Goal: Information Seeking & Learning: Learn about a topic

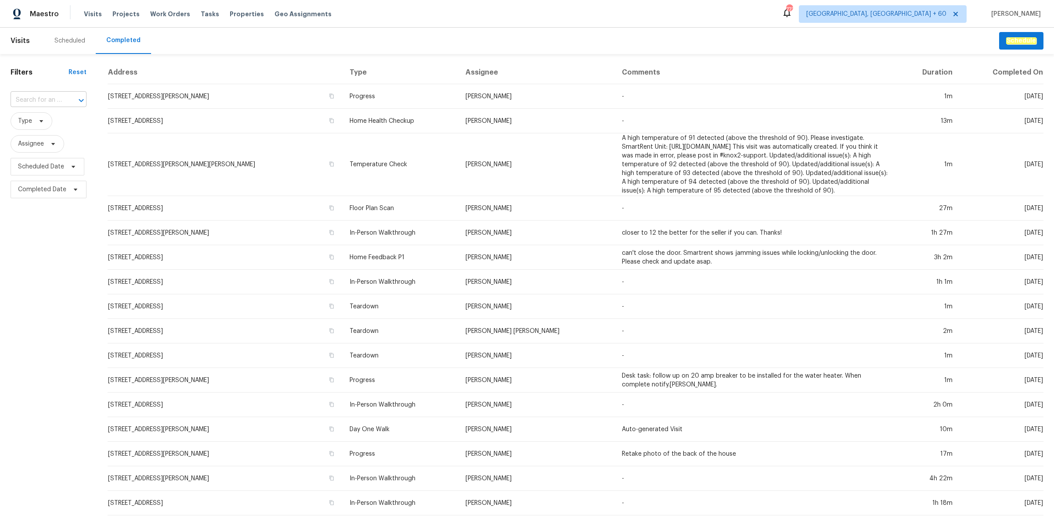
click at [36, 104] on input "text" at bounding box center [36, 101] width 51 height 14
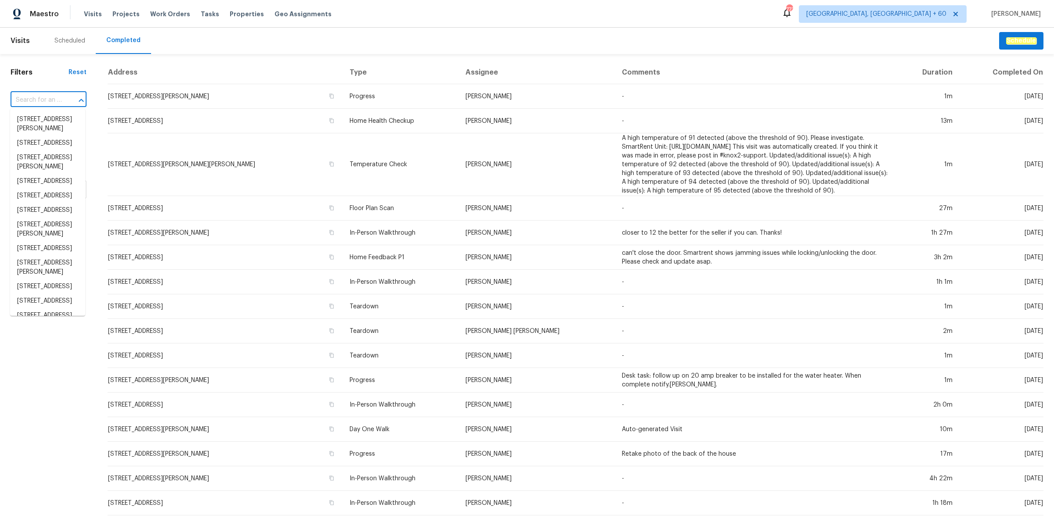
paste input "1004 Cobbler Ln, Saint Peters, MO 63303"
type input "1004 Cobbler Ln, Saint Peters, MO 63303"
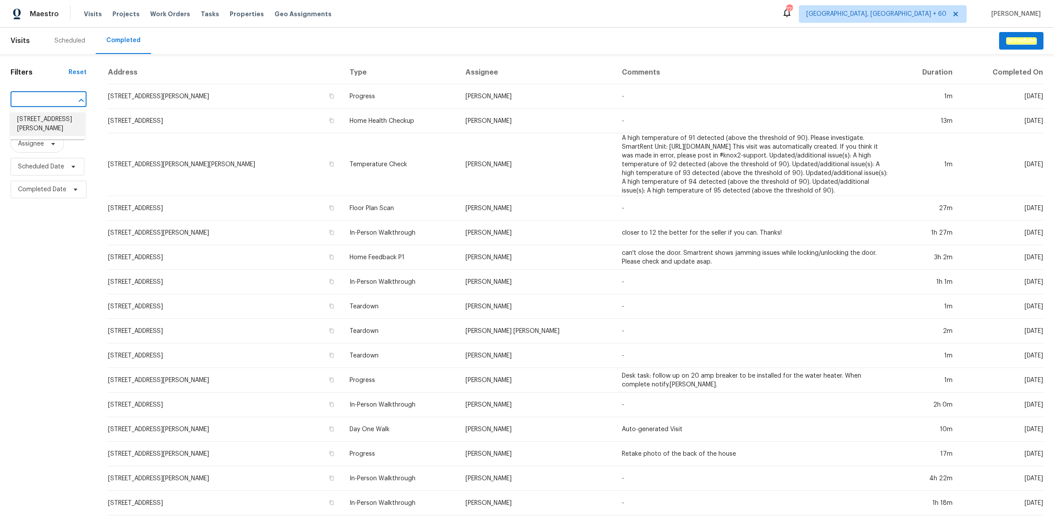
click at [46, 122] on li "1004 Cobbler Ln, Saint Peters, MO 63303" at bounding box center [47, 124] width 75 height 24
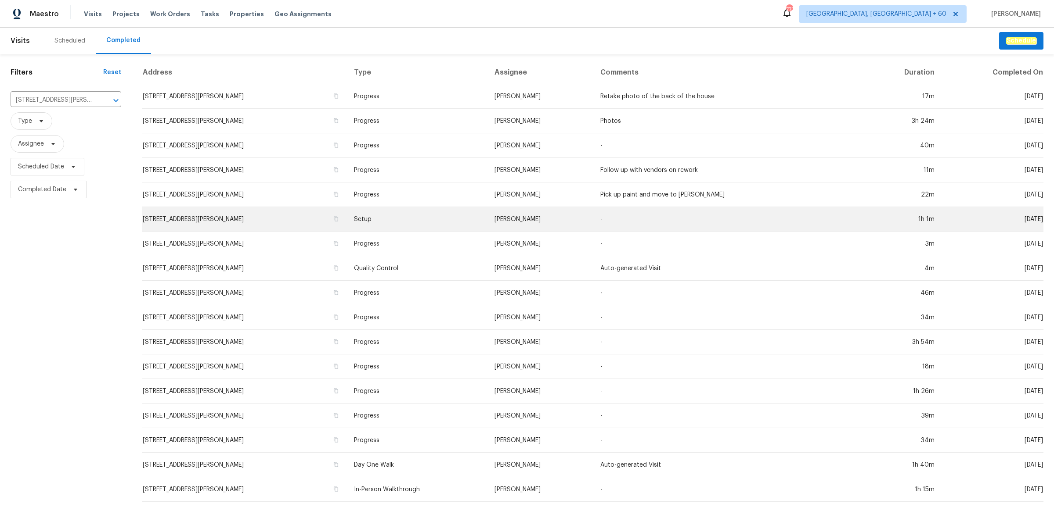
click at [332, 210] on td "1004 Cobbler Ln, Saint Peters, MO 63303" at bounding box center [244, 219] width 205 height 25
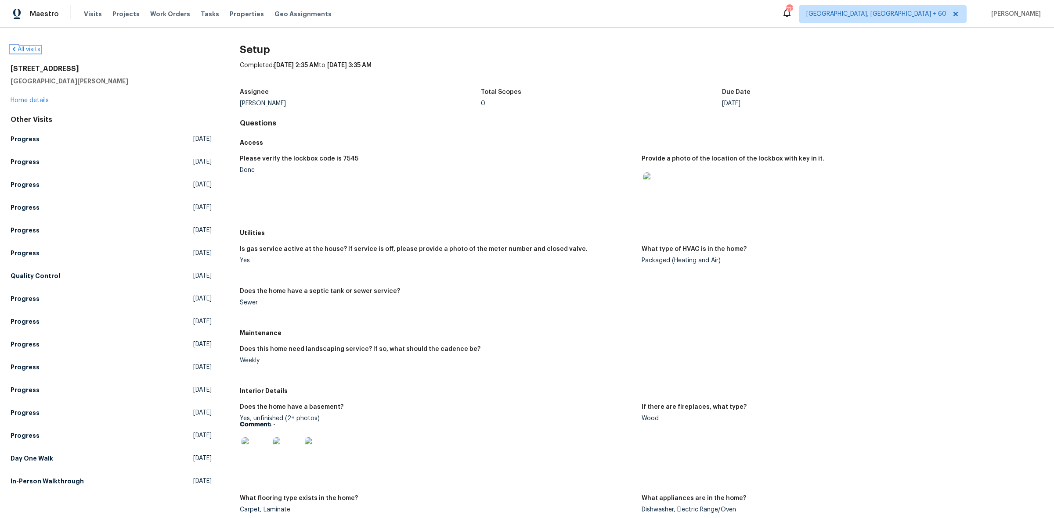
click at [33, 47] on link "All visits" at bounding box center [26, 50] width 30 height 6
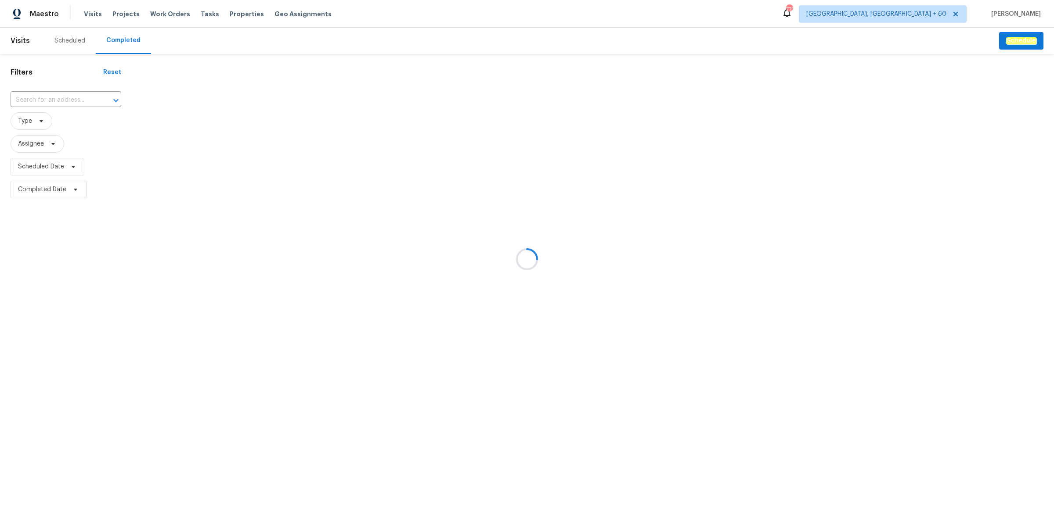
click at [70, 101] on div at bounding box center [527, 259] width 1054 height 518
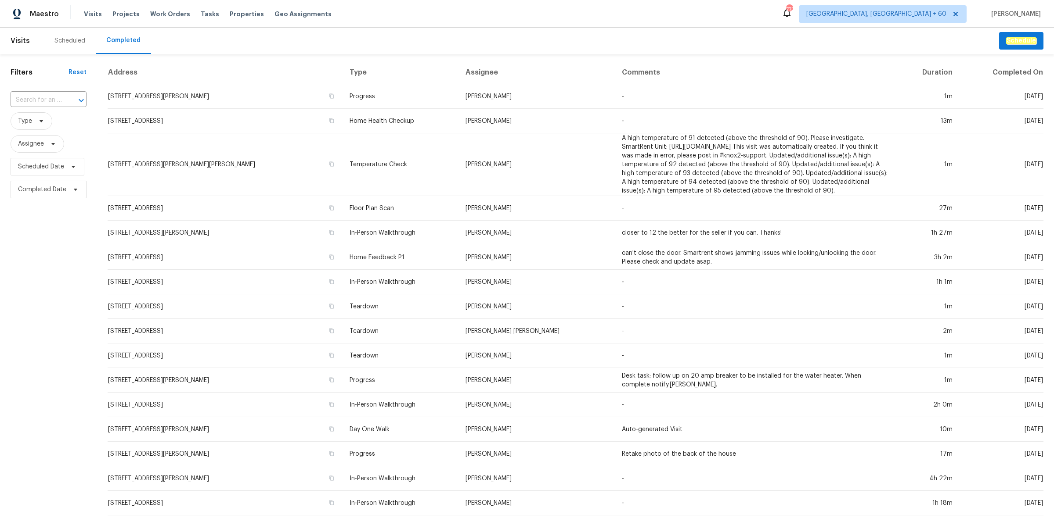
click at [70, 101] on div at bounding box center [75, 100] width 23 height 12
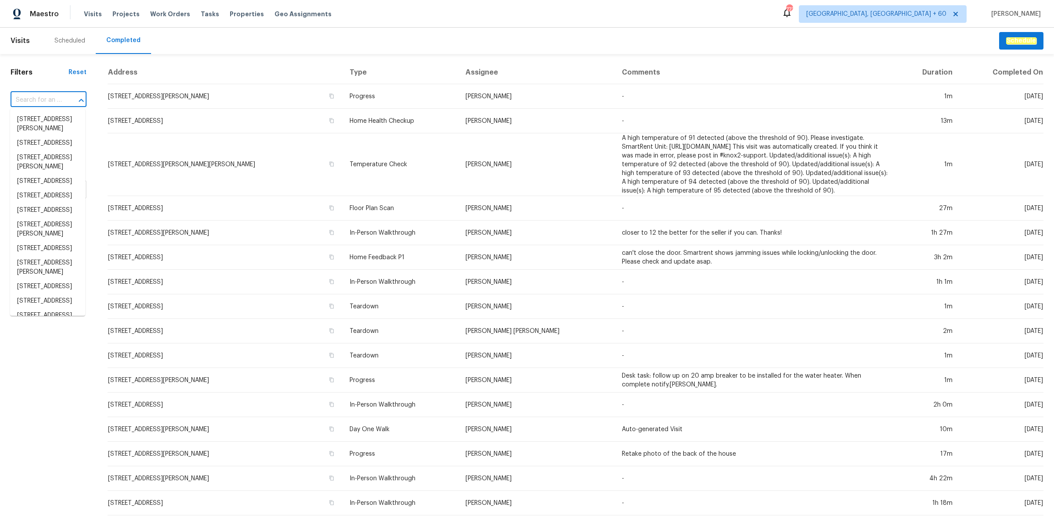
paste input "1004 Cobbler Ln, Saint Peters, MO 63303"
type input "1004 Cobbler Ln, Saint Peters, MO 63303"
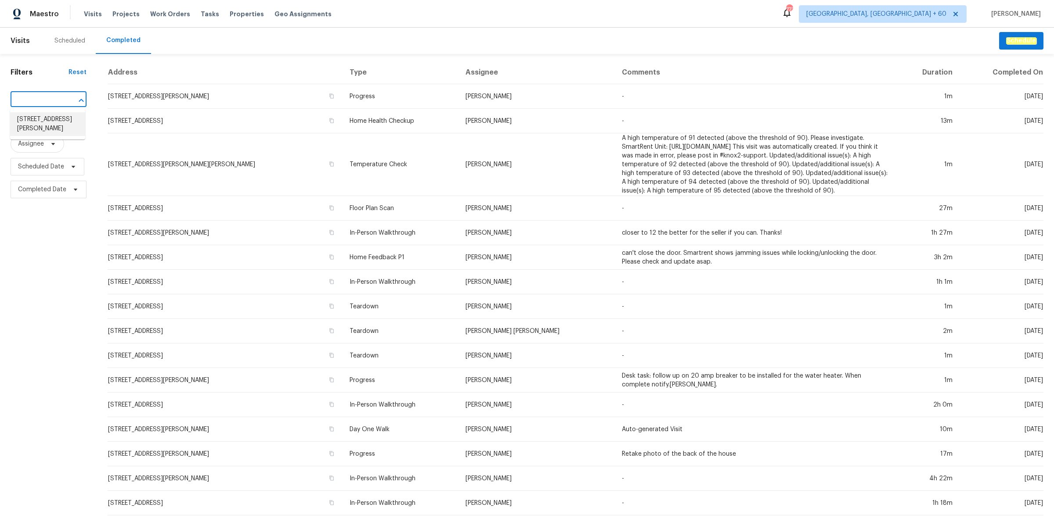
click at [56, 121] on li "1004 Cobbler Ln, Saint Peters, MO 63303" at bounding box center [47, 124] width 75 height 24
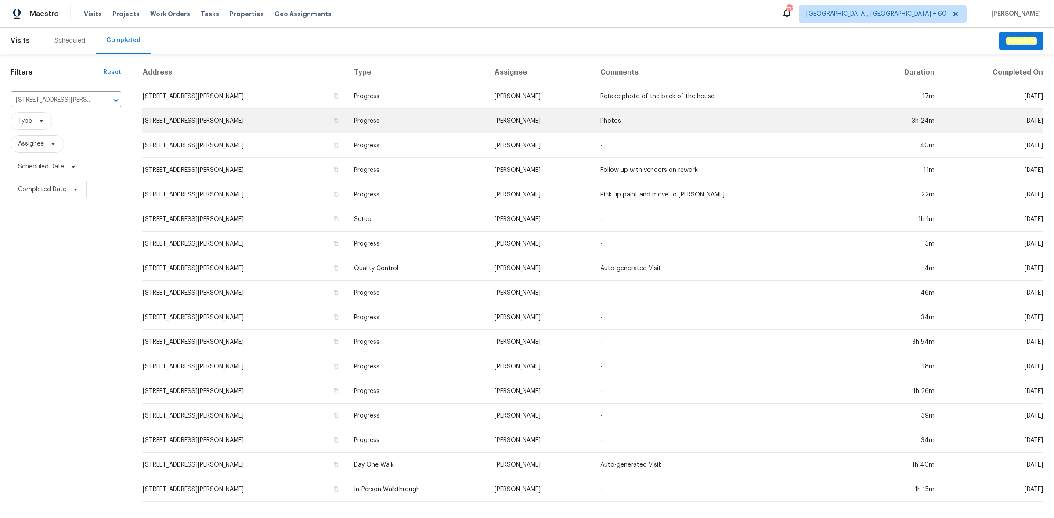
click at [200, 112] on td "1004 Cobbler Ln, Saint Peters, MO 63303" at bounding box center [244, 121] width 205 height 25
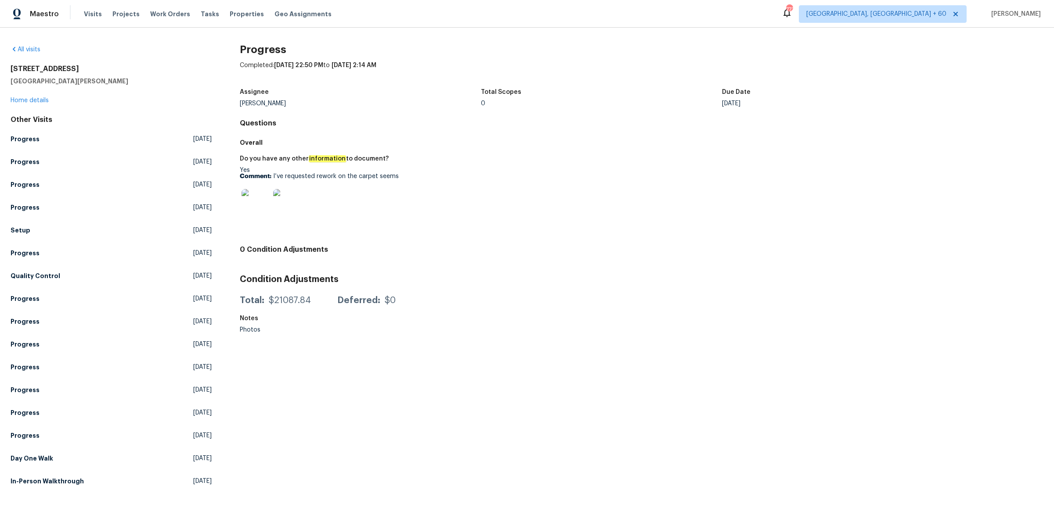
click at [38, 95] on div "1004 Cobbler Ln Saint Peters, MO 63303 Home details" at bounding box center [111, 85] width 201 height 40
click at [41, 97] on div "1004 Cobbler Ln Saint Peters, MO 63303 Home details" at bounding box center [111, 85] width 201 height 40
click at [47, 100] on link "Home details" at bounding box center [30, 100] width 38 height 6
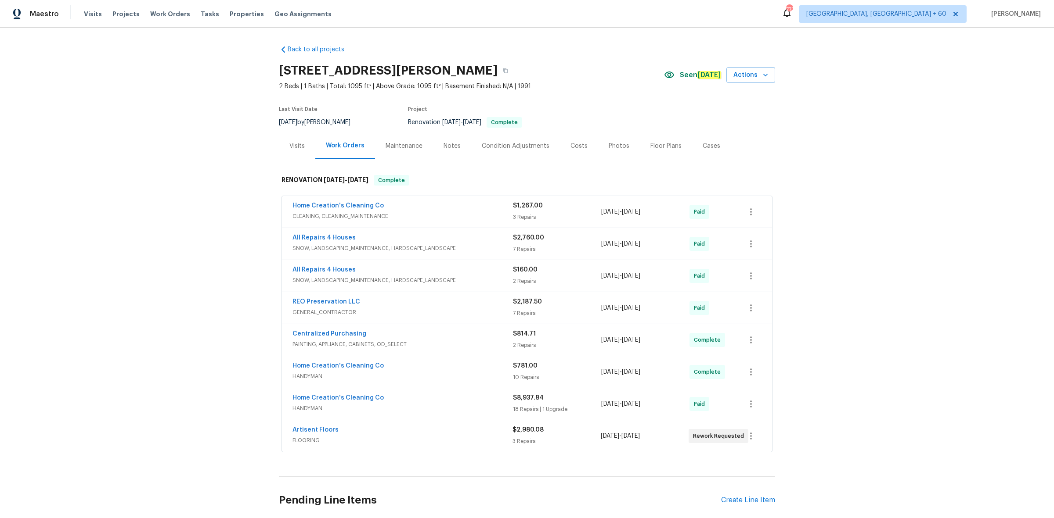
click at [608, 143] on div "Photos" at bounding box center [618, 146] width 21 height 9
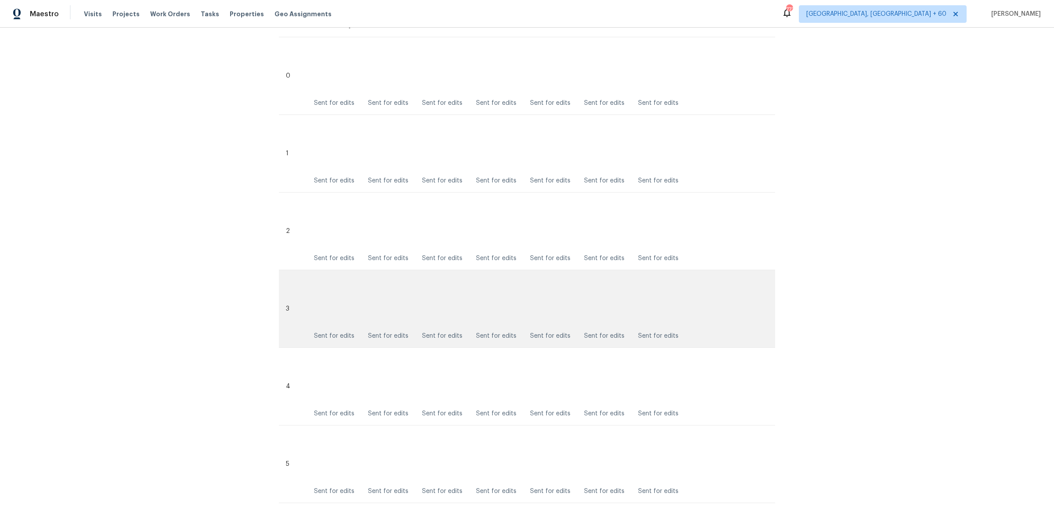
scroll to position [549, 0]
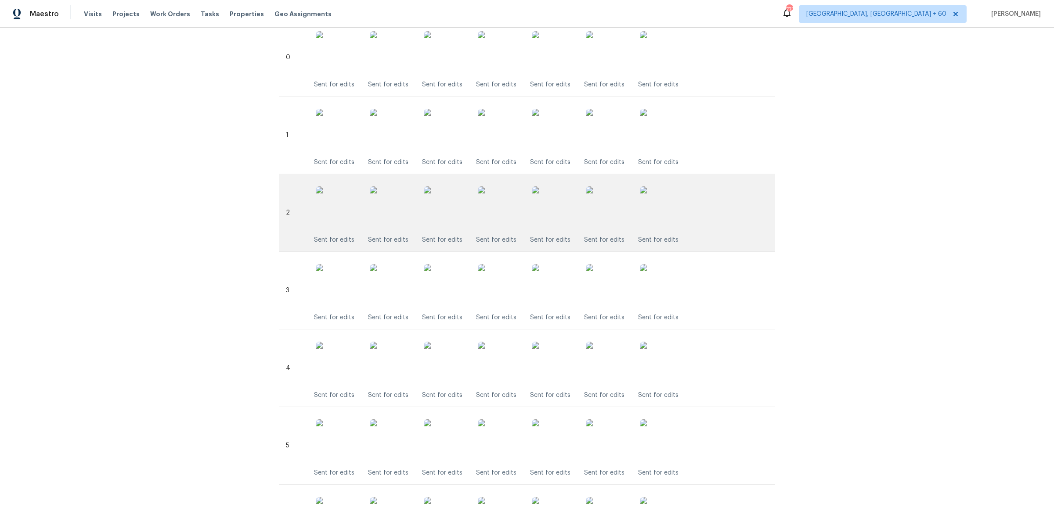
click at [370, 209] on img at bounding box center [392, 209] width 44 height 44
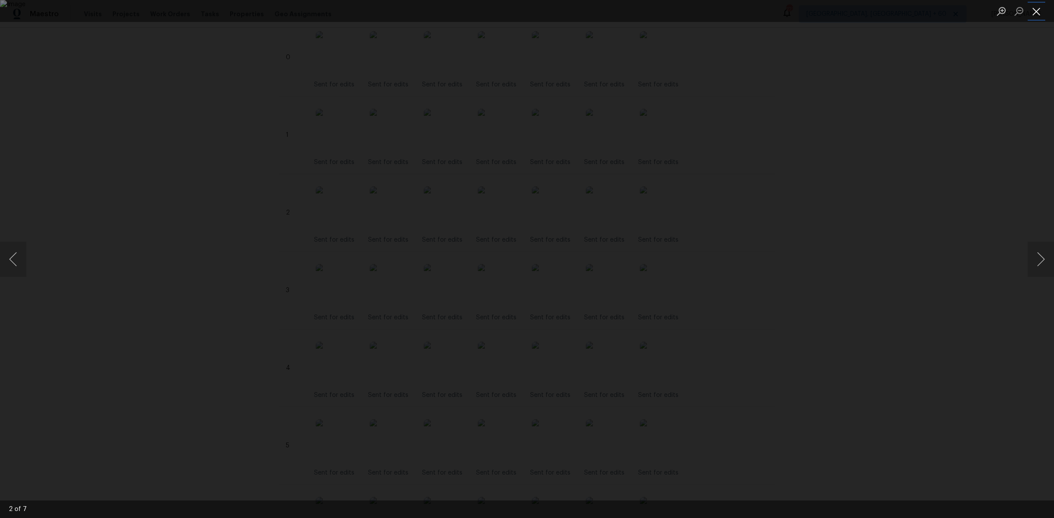
click at [1036, 10] on button "Close lightbox" at bounding box center [1036, 11] width 18 height 15
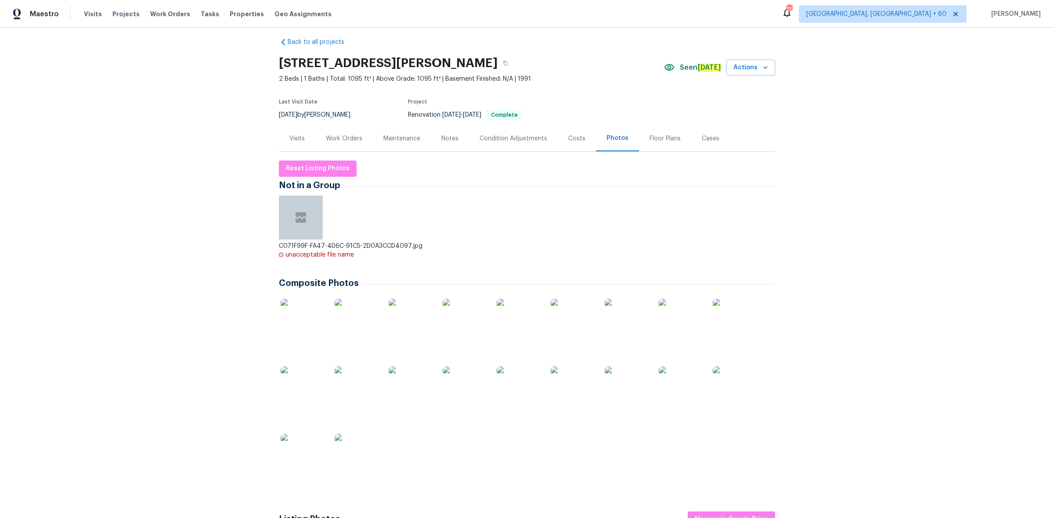
scroll to position [0, 0]
